Goal: Navigation & Orientation: Find specific page/section

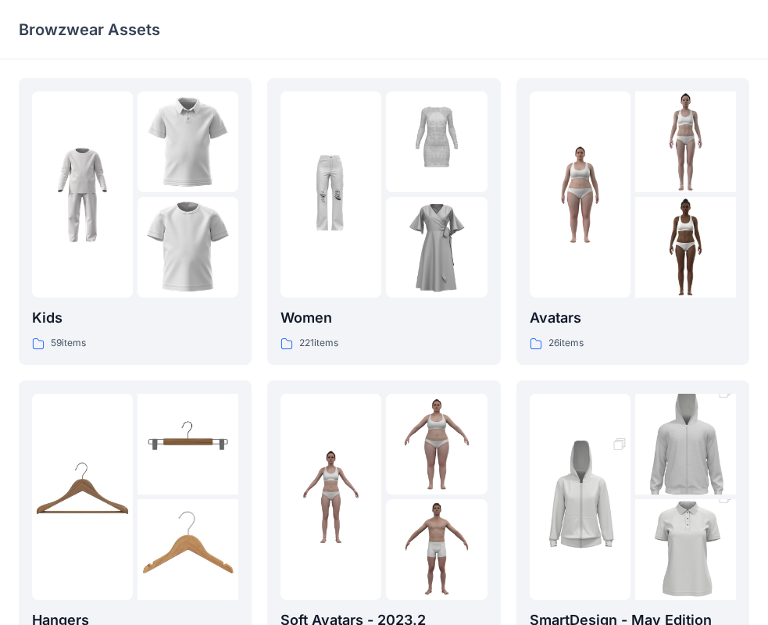
click at [26, 25] on p "Browzwear Assets" at bounding box center [89, 30] width 141 height 22
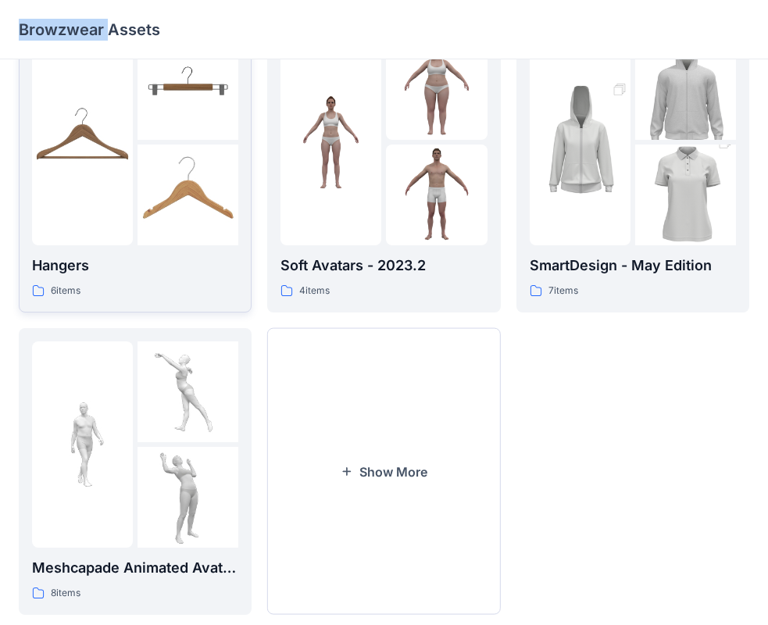
scroll to position [388, 0]
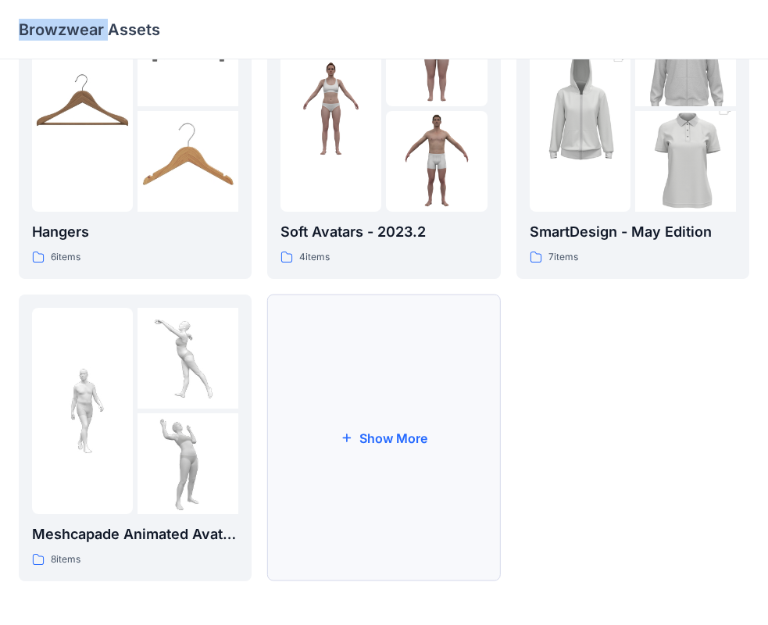
click at [343, 462] on button "Show More" at bounding box center [383, 438] width 233 height 287
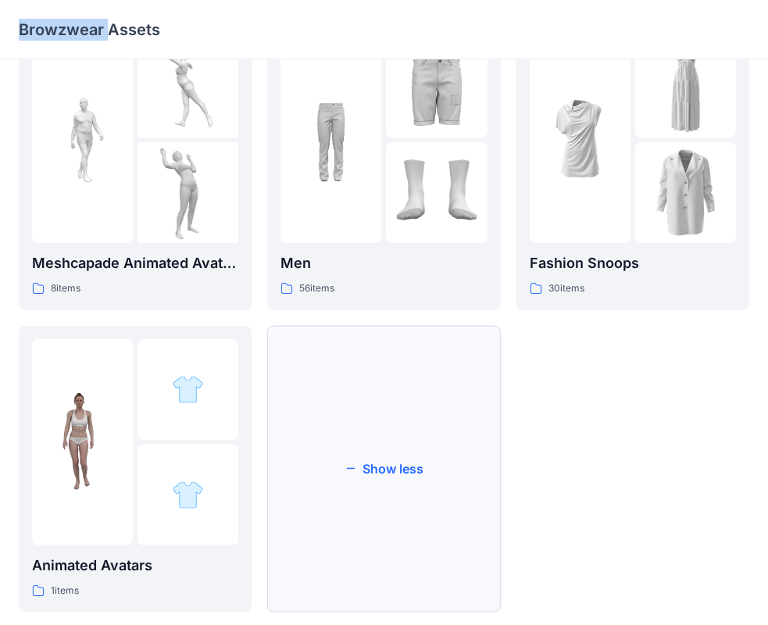
scroll to position [690, 0]
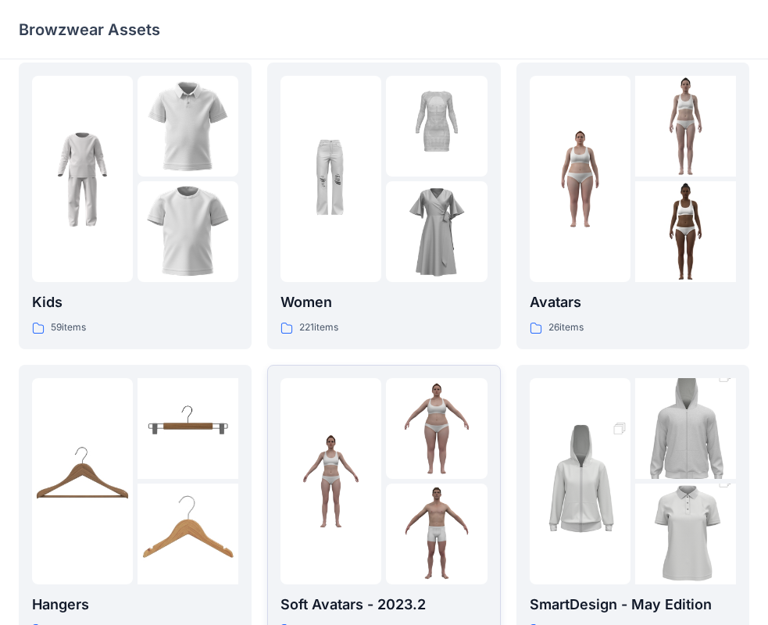
scroll to position [0, 0]
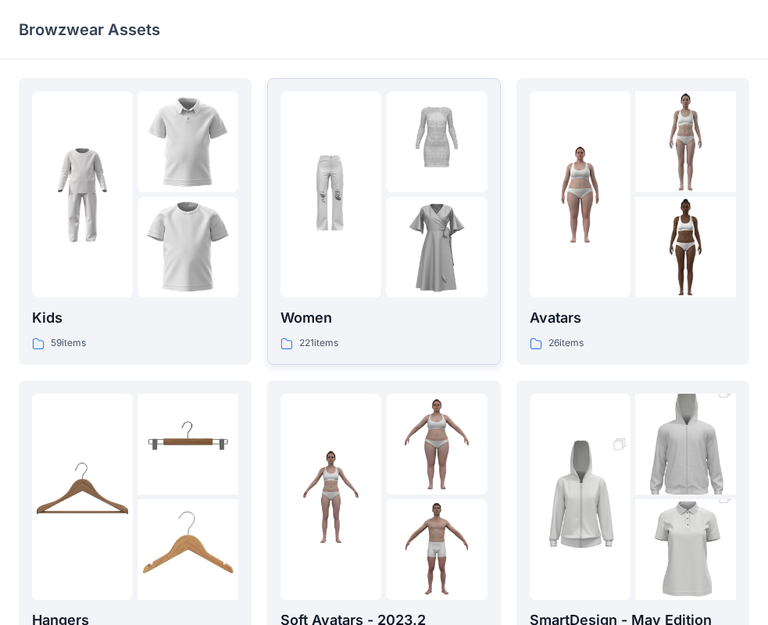
click at [359, 235] on img at bounding box center [330, 195] width 101 height 101
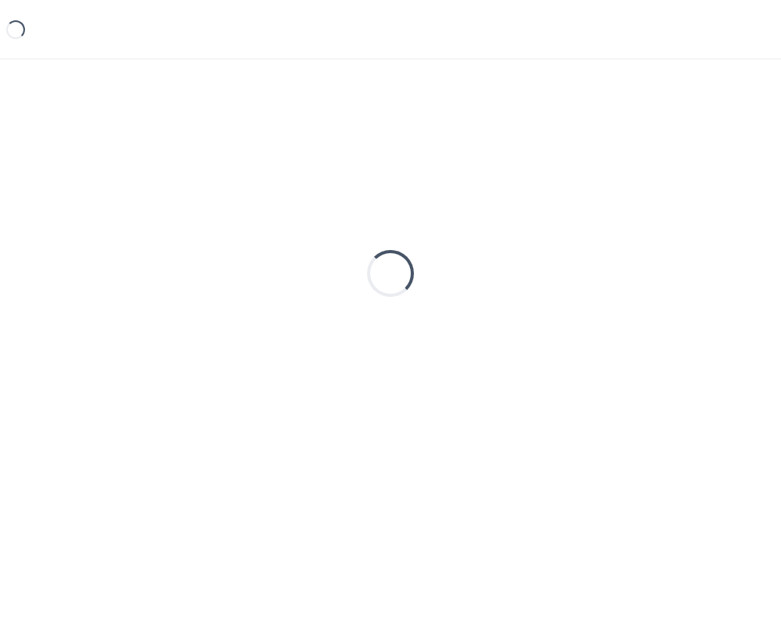
click at [359, 235] on div "Loading..." at bounding box center [391, 273] width 744 height 391
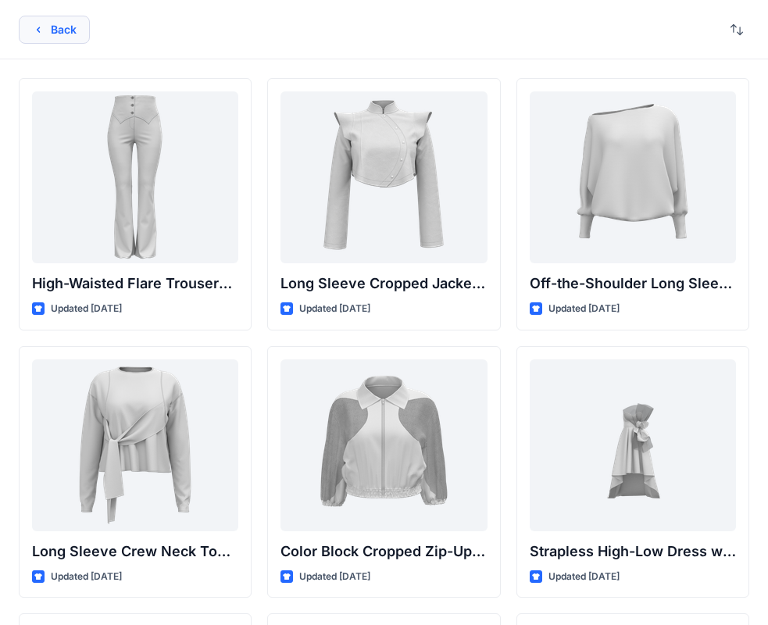
click at [65, 41] on button "Back" at bounding box center [54, 30] width 71 height 28
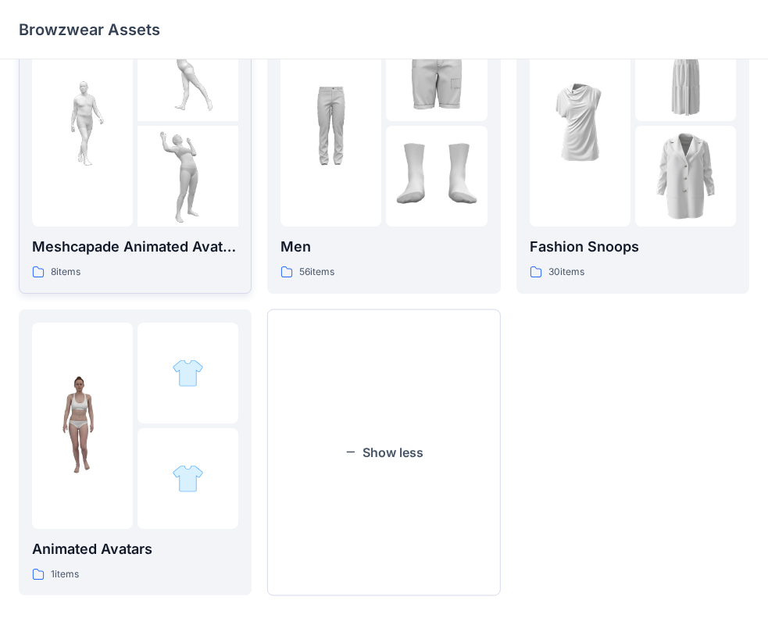
scroll to position [690, 0]
